Goal: Register for event/course

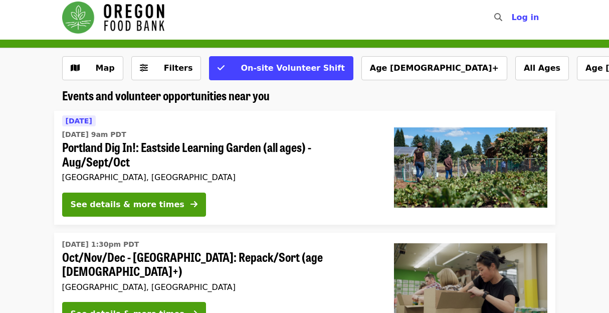
scroll to position [7, 0]
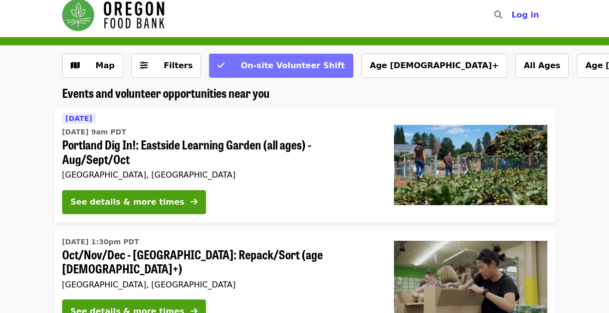
click at [263, 65] on span "On-site Volunteer Shift" at bounding box center [293, 66] width 104 height 10
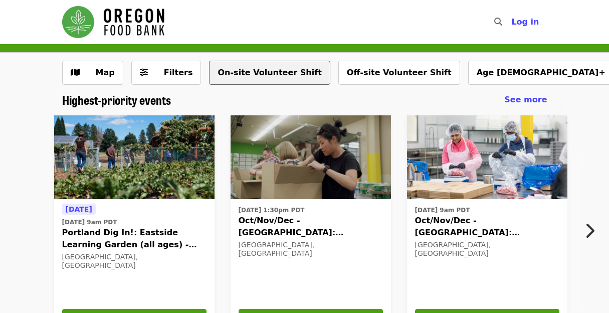
click at [258, 71] on button "On-site Volunteer Shift" at bounding box center [269, 73] width 121 height 24
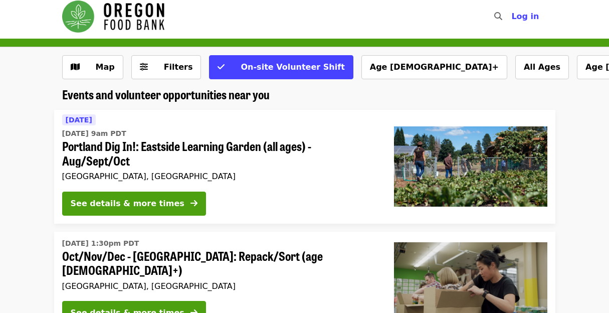
scroll to position [6, 0]
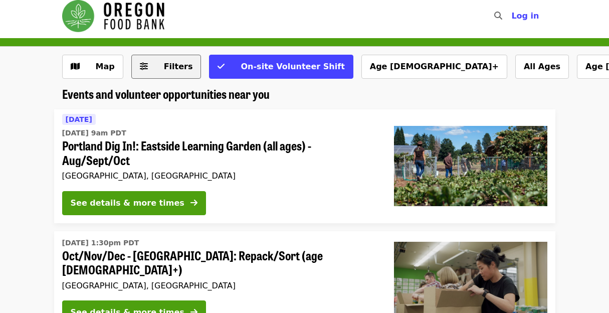
click at [174, 67] on span "Filters" at bounding box center [178, 67] width 29 height 10
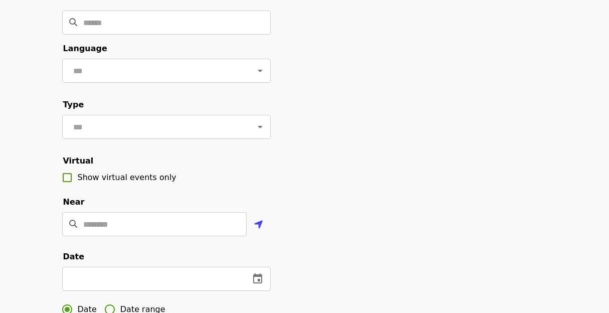
scroll to position [0, 0]
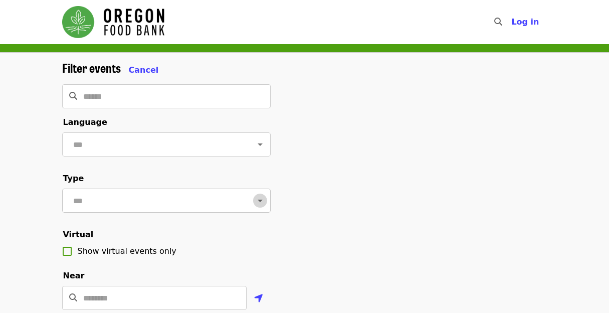
click at [258, 202] on icon "Open" at bounding box center [260, 201] width 5 height 3
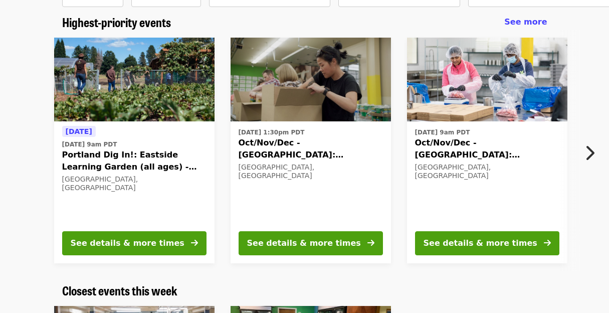
scroll to position [77, 0]
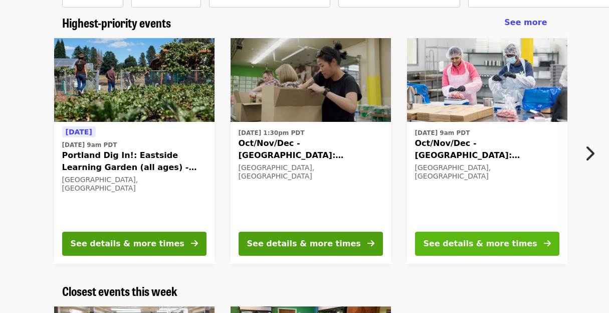
click at [493, 243] on div "See details & more times" at bounding box center [481, 244] width 114 height 12
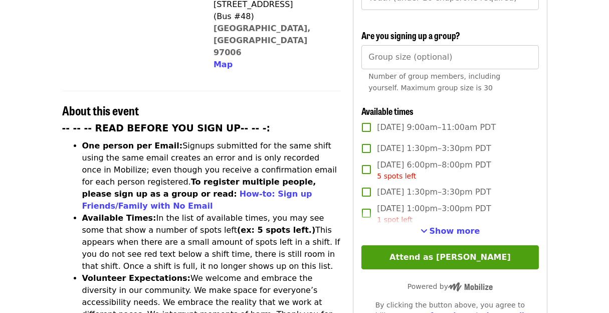
scroll to position [325, 0]
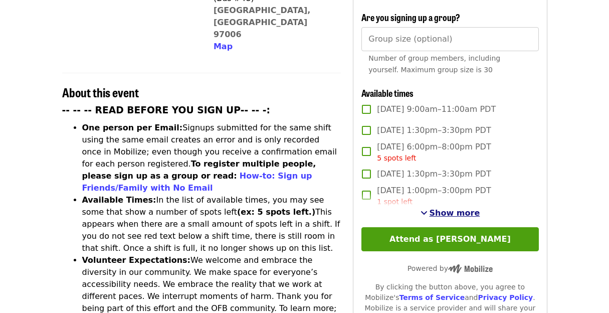
click at [451, 211] on span "Show more" at bounding box center [455, 213] width 51 height 10
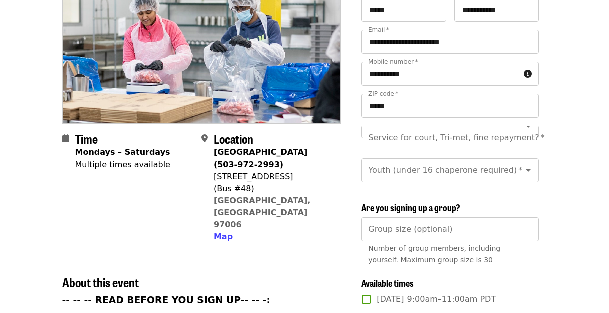
scroll to position [0, 0]
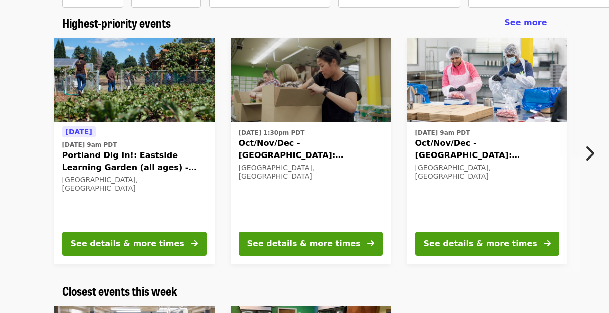
scroll to position [7, 0]
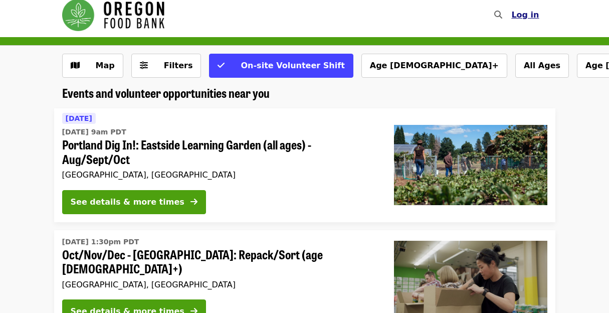
click at [531, 16] on span "Log in" at bounding box center [525, 15] width 28 height 10
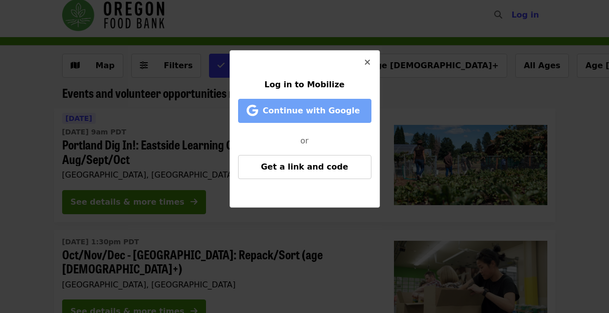
click at [312, 111] on span "Continue with Google" at bounding box center [311, 111] width 97 height 10
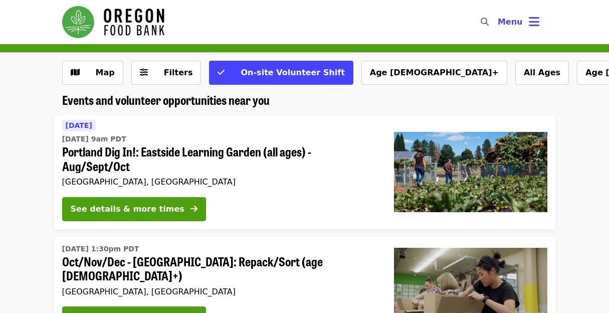
click at [486, 21] on icon "search icon" at bounding box center [485, 22] width 8 height 10
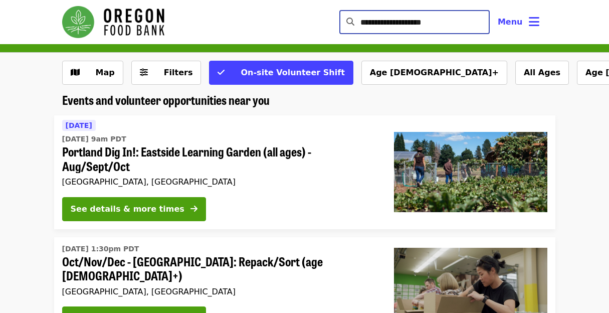
type input "**********"
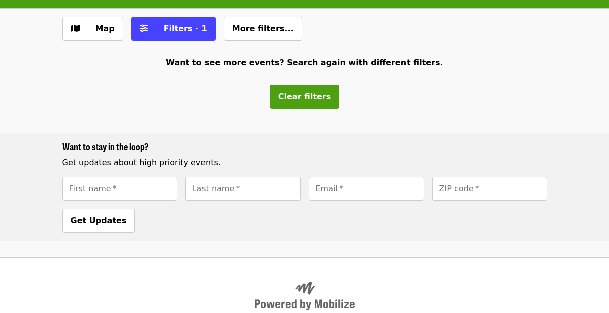
scroll to position [44, 0]
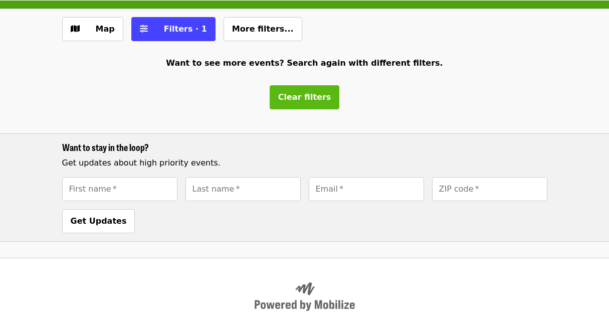
click at [316, 92] on span "Clear filters" at bounding box center [304, 97] width 53 height 10
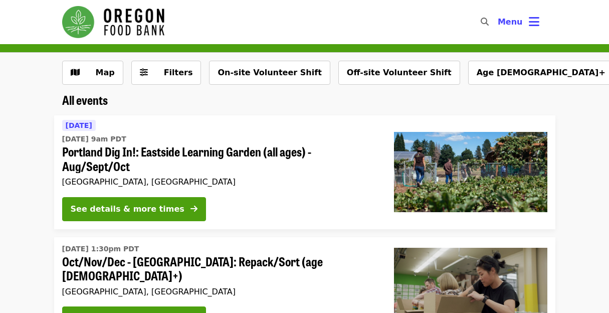
click at [487, 21] on icon "search icon" at bounding box center [485, 22] width 8 height 10
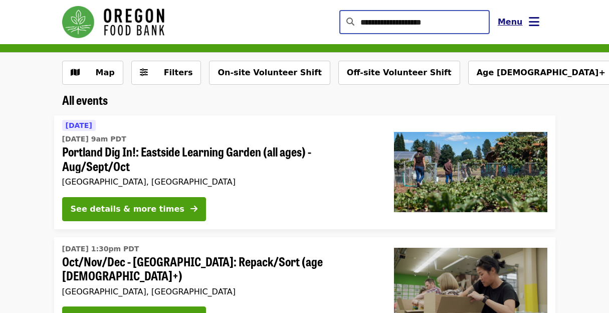
click at [514, 25] on span "Menu" at bounding box center [510, 22] width 25 height 10
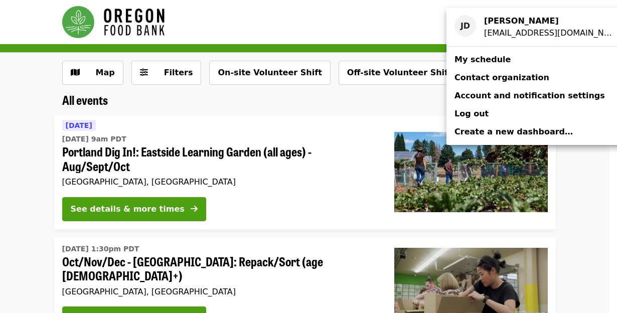
click at [399, 15] on div "Account menu" at bounding box center [308, 156] width 617 height 313
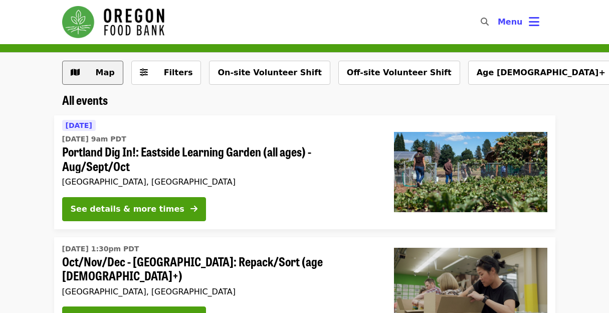
click at [88, 76] on span "Map" at bounding box center [100, 73] width 29 height 12
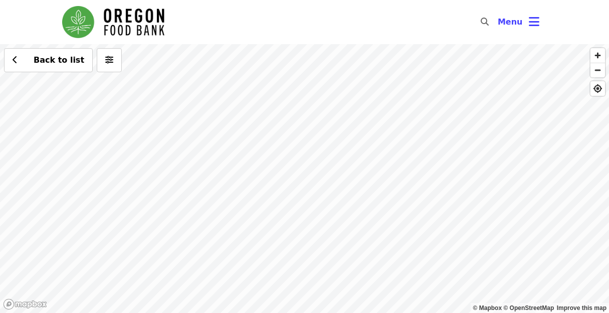
drag, startPoint x: 125, startPoint y: 114, endPoint x: 393, endPoint y: 187, distance: 277.4
click at [393, 187] on div "Back to list" at bounding box center [304, 178] width 609 height 269
click at [597, 53] on span "button" at bounding box center [598, 55] width 15 height 15
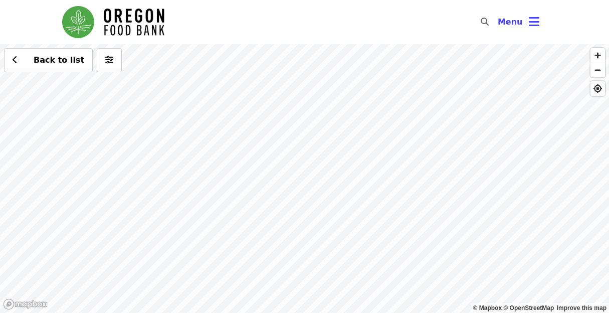
drag, startPoint x: 265, startPoint y: 110, endPoint x: 372, endPoint y: 232, distance: 162.4
click at [372, 232] on div "Back to list" at bounding box center [304, 178] width 609 height 269
click at [597, 57] on span "button" at bounding box center [598, 55] width 15 height 15
click at [268, 122] on div "Back to list" at bounding box center [304, 178] width 609 height 269
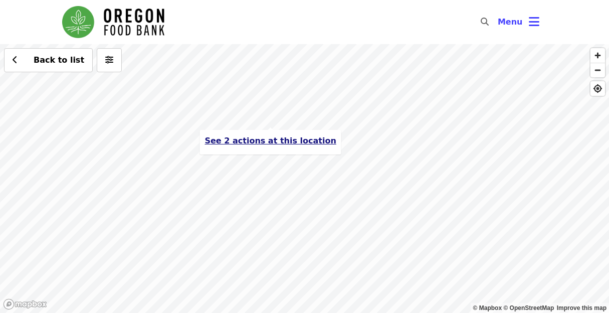
click at [264, 143] on span "See 2 actions at this location" at bounding box center [270, 141] width 131 height 10
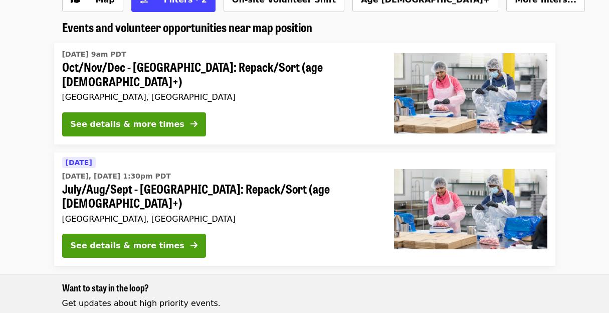
scroll to position [79, 0]
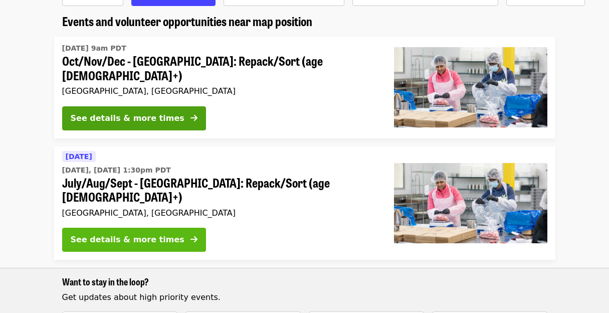
click at [158, 234] on div "See details & more times" at bounding box center [128, 240] width 114 height 12
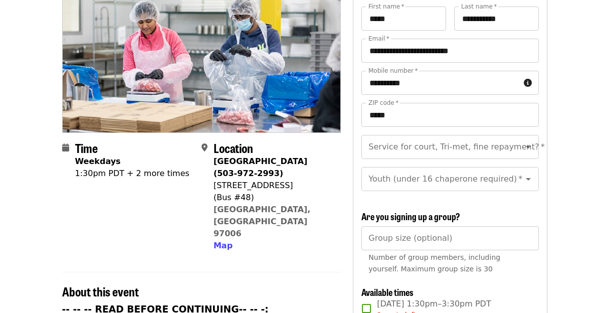
scroll to position [128, 0]
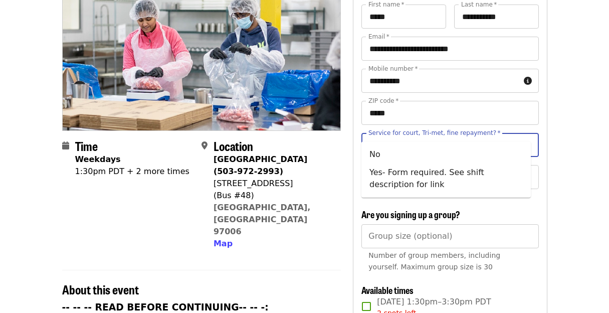
click at [486, 135] on input "Service for court, Tri-met, fine repayment?   *" at bounding box center [438, 144] width 136 height 19
click at [373, 153] on li "No" at bounding box center [445, 154] width 169 height 18
type input "**"
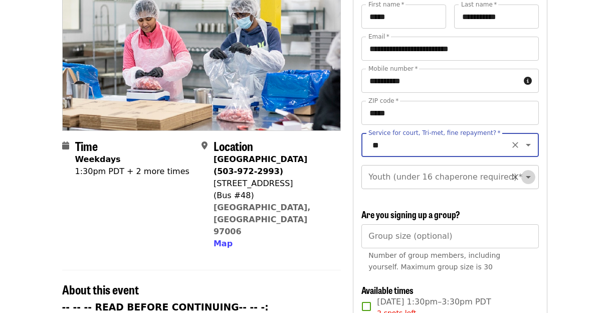
click at [526, 176] on icon "Open" at bounding box center [528, 177] width 5 height 3
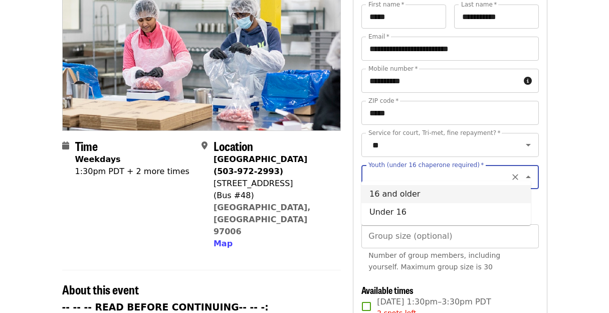
click at [389, 194] on li "16 and older" at bounding box center [445, 194] width 169 height 18
type input "**********"
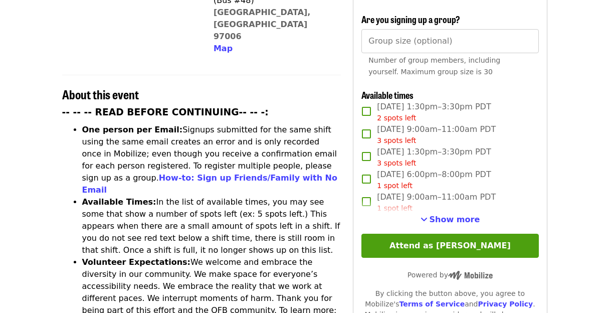
scroll to position [329, 0]
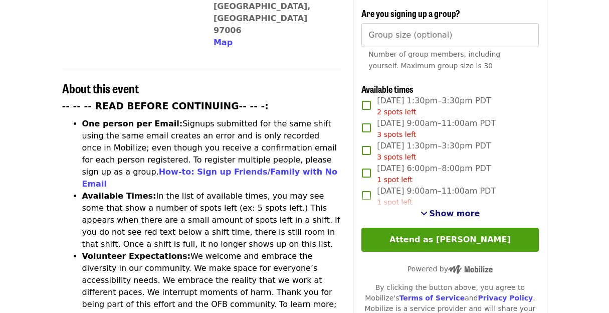
click at [460, 211] on span "Show more" at bounding box center [455, 214] width 51 height 10
